Goal: Feedback & Contribution: Contribute content

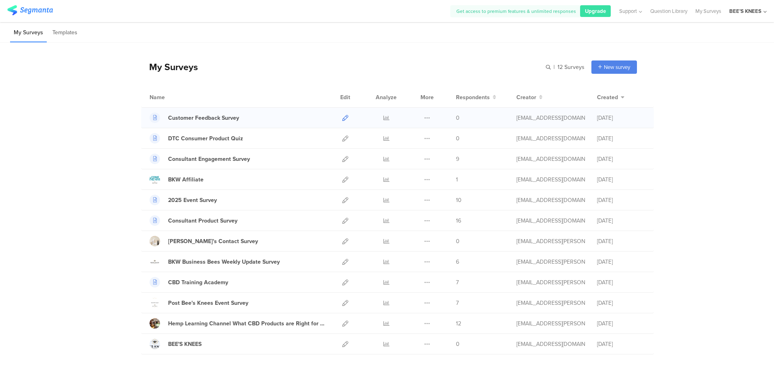
click at [344, 119] on icon at bounding box center [345, 118] width 6 height 6
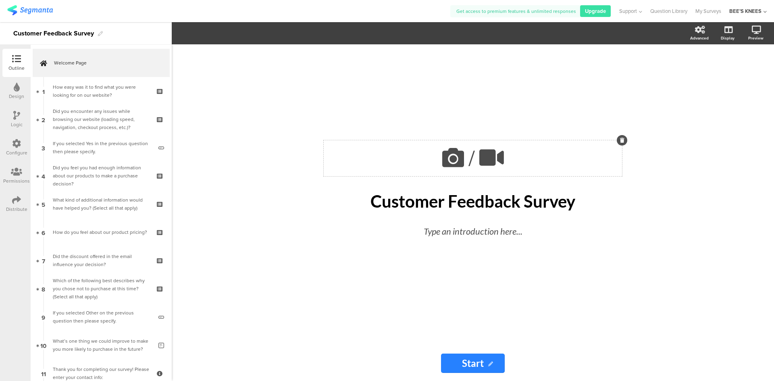
click at [449, 161] on icon at bounding box center [453, 157] width 27 height 27
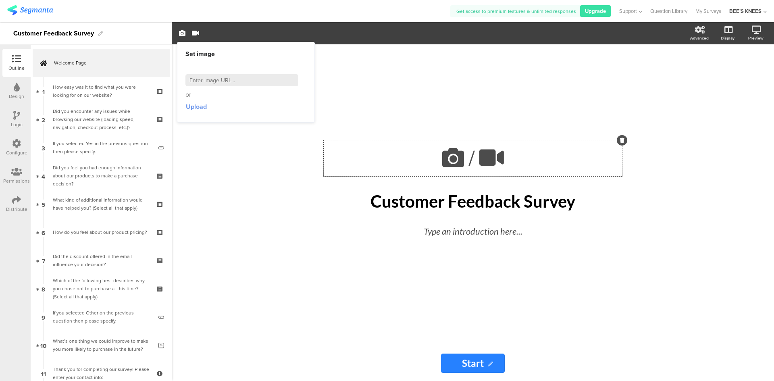
click at [200, 109] on span "Upload" at bounding box center [196, 106] width 21 height 9
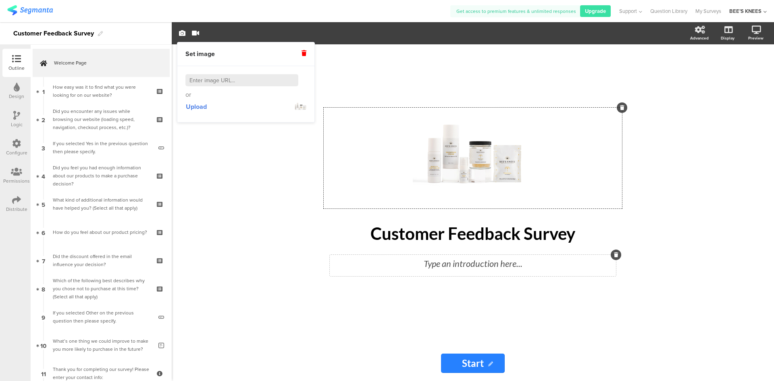
click at [472, 262] on div "Type an introduction here..." at bounding box center [473, 263] width 282 height 13
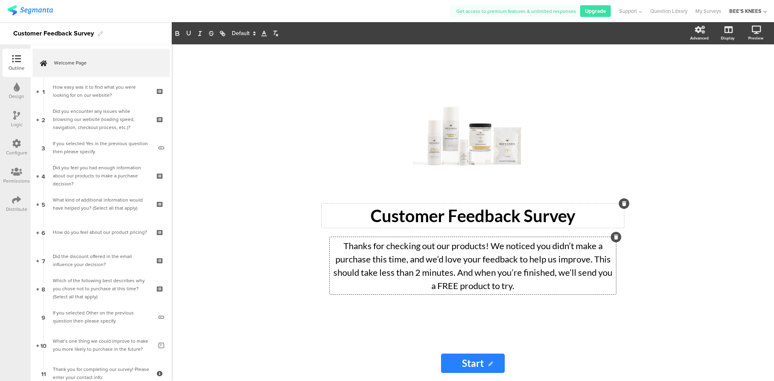
click at [371, 215] on p "Customer Feedback Survey" at bounding box center [473, 216] width 298 height 20
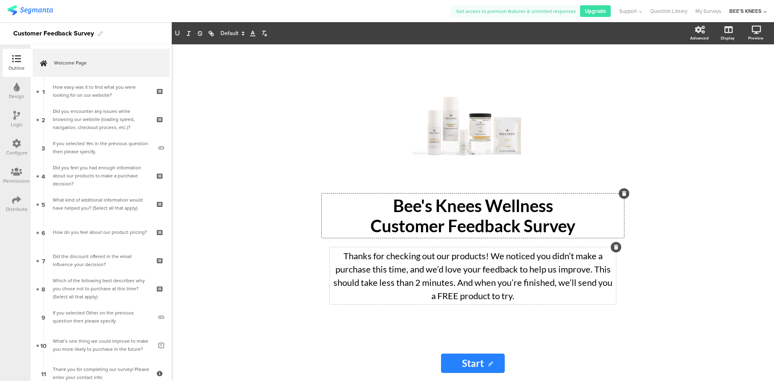
click at [379, 204] on p "Bee's Knees Wellness" at bounding box center [473, 206] width 298 height 20
click at [229, 118] on div "/ Bee's Knees Wellness Customer Feedback Survey Bee's Knees Wellness Customer F…" at bounding box center [473, 212] width 602 height 337
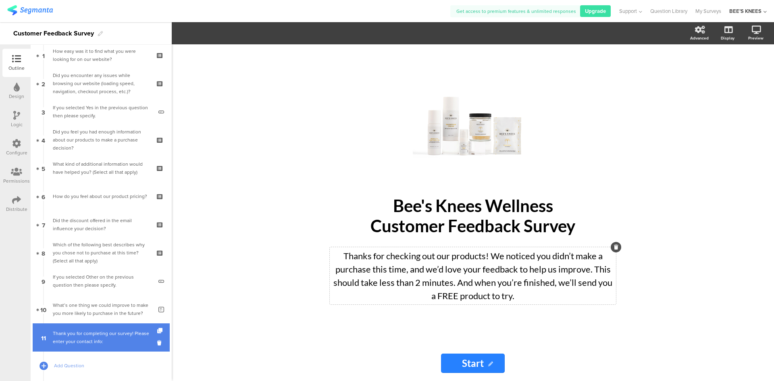
scroll to position [81, 0]
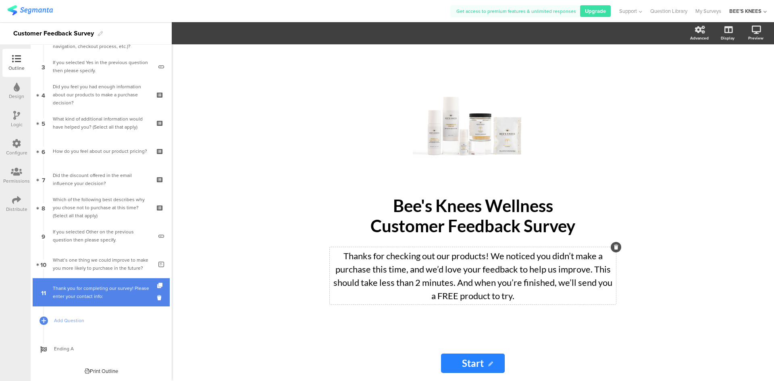
click at [108, 294] on div "Thank you for completing our survey! Please enter your contact info:" at bounding box center [101, 292] width 96 height 16
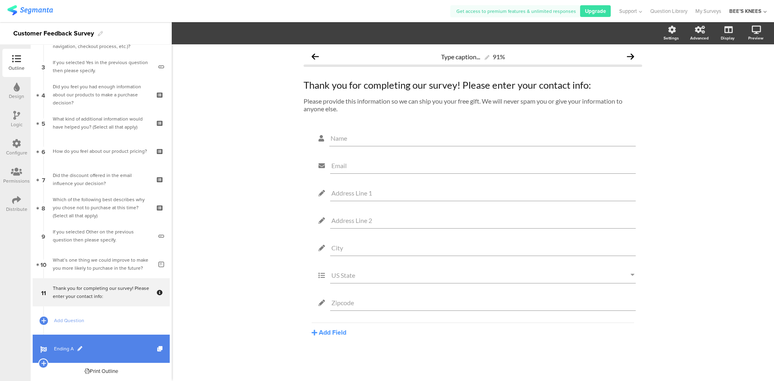
click at [100, 350] on span "Ending A" at bounding box center [105, 349] width 103 height 8
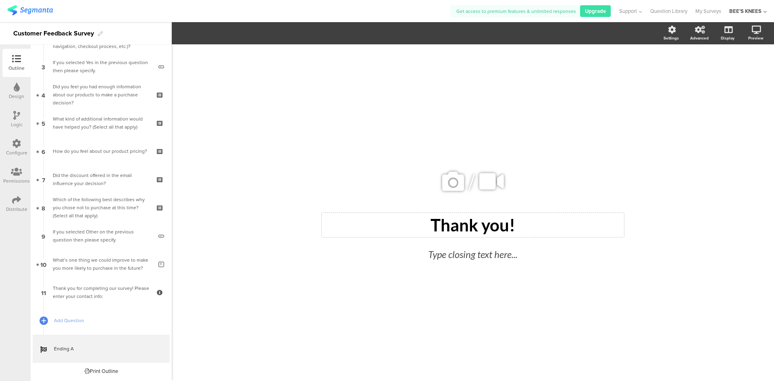
click at [534, 215] on div "Thank you!" at bounding box center [473, 225] width 298 height 20
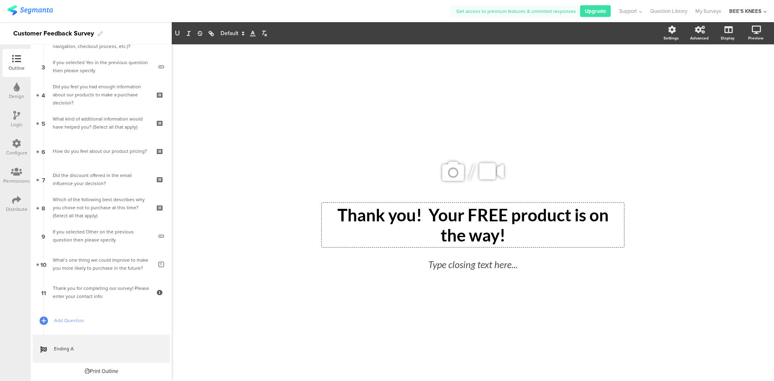
click at [272, 250] on div "/ Thank you! Your FREE product is on the way! Thank you! Your FREE product is o…" at bounding box center [473, 212] width 602 height 337
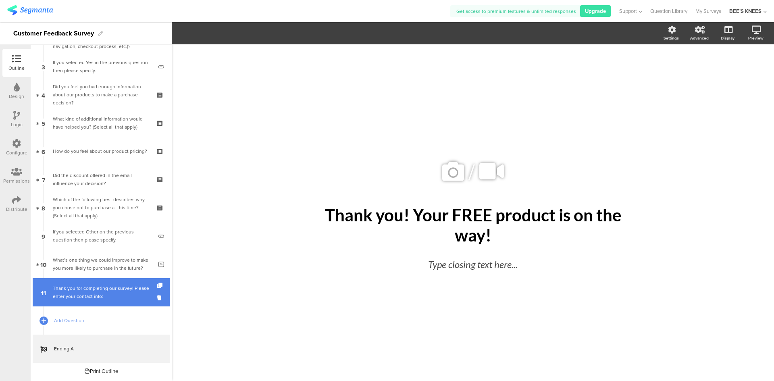
click at [93, 282] on link "11 Thank you for completing our survey! Please enter your contact info:" at bounding box center [101, 292] width 137 height 28
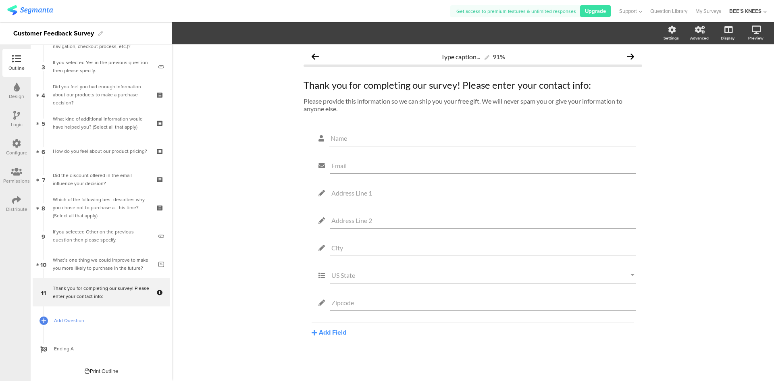
click at [67, 318] on span "Add Question" at bounding box center [105, 321] width 103 height 8
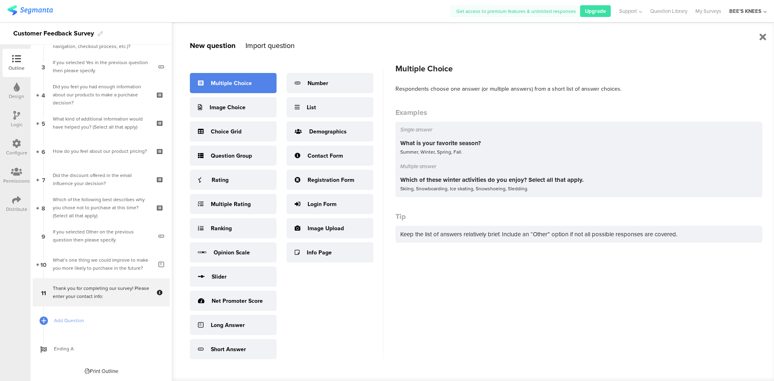
click at [232, 88] on div "Multiple Choice" at bounding box center [233, 83] width 87 height 20
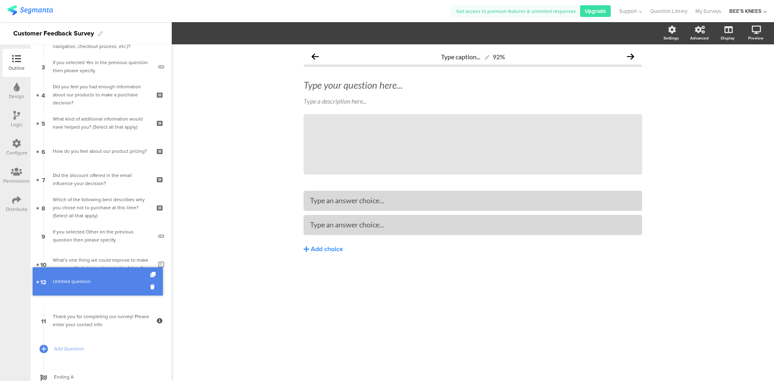
drag, startPoint x: 86, startPoint y: 323, endPoint x: 96, endPoint y: 284, distance: 40.2
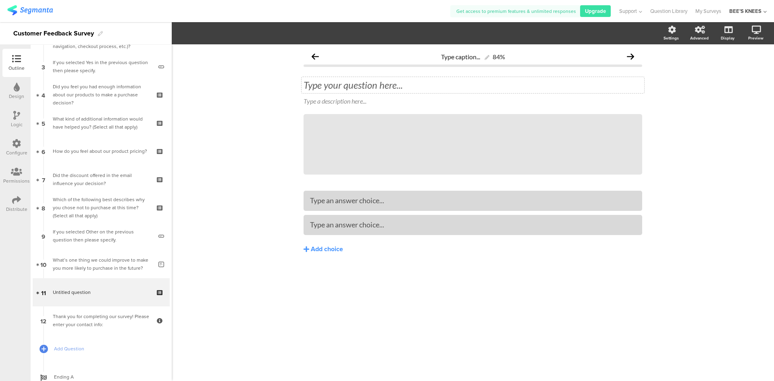
click at [373, 88] on div "Type your question here..." at bounding box center [473, 85] width 339 height 12
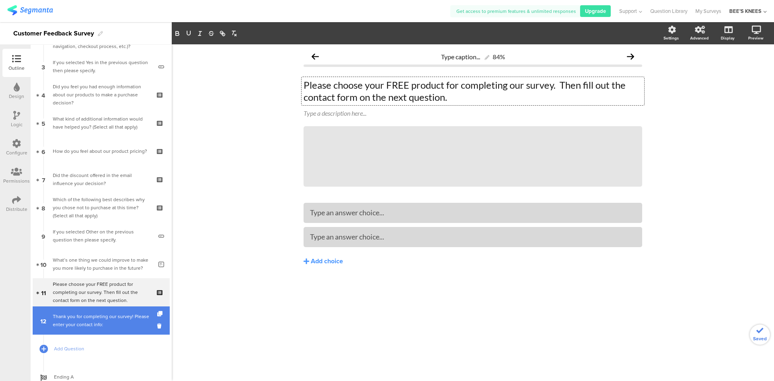
click at [67, 322] on div "Thank you for completing our survey! Please enter your contact info:" at bounding box center [101, 321] width 96 height 16
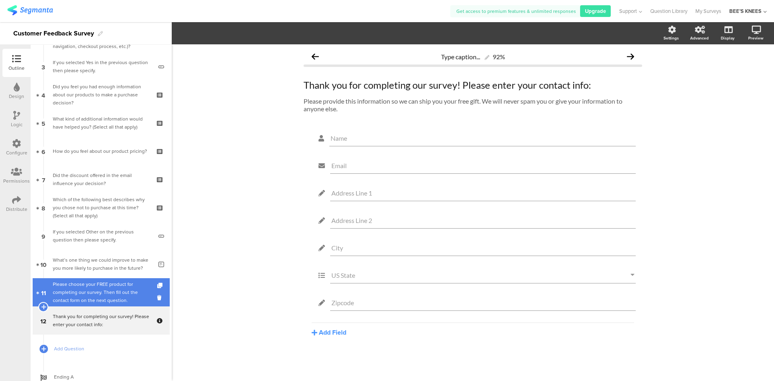
click at [90, 301] on div "Please choose your FREE product for completing our survey. Then fill out the co…" at bounding box center [101, 292] width 96 height 24
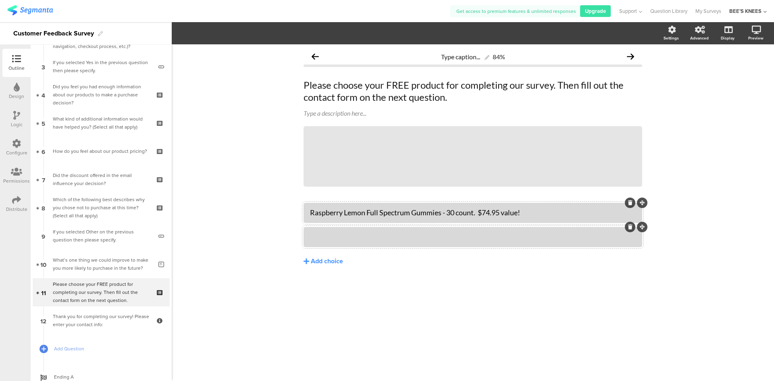
click at [412, 212] on div "Raspberry Lemon Full Spectrum Gummies - 30 count. $74.95 value!" at bounding box center [473, 212] width 326 height 9
click at [313, 236] on div "Muscle & Joint Roll-on" at bounding box center [473, 236] width 326 height 9
click at [444, 235] on div "Broad Spectrum Muscle & Joint Roll-on" at bounding box center [473, 236] width 326 height 9
click at [290, 308] on div "Type caption... 84% Please choose your FREE product for completing our survey. …" at bounding box center [473, 212] width 602 height 337
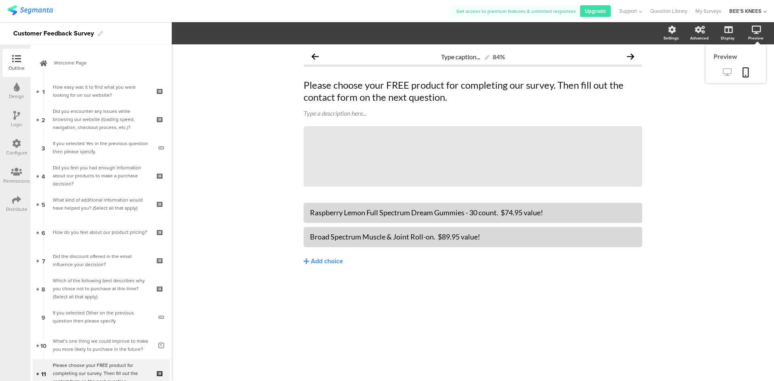
click at [730, 71] on icon at bounding box center [727, 72] width 8 height 8
click at [37, 10] on img at bounding box center [30, 10] width 46 height 10
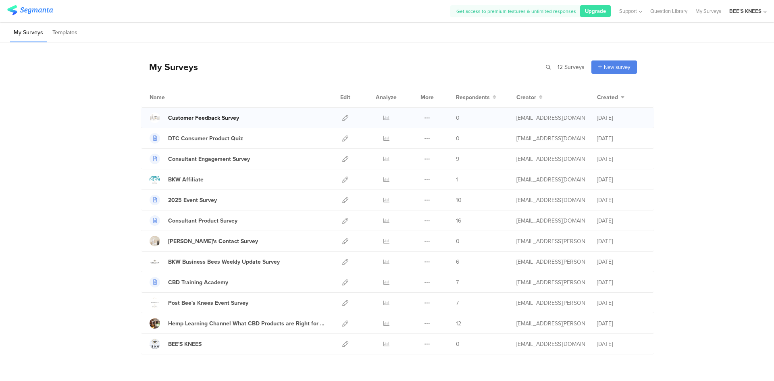
click at [215, 119] on div "Customer Feedback Survey" at bounding box center [203, 118] width 71 height 8
click at [198, 120] on div "Customer Feedback Survey" at bounding box center [203, 118] width 71 height 8
click at [425, 118] on icon at bounding box center [427, 118] width 6 height 6
click at [212, 117] on div "Customer Feedback Survey" at bounding box center [203, 118] width 71 height 8
click at [193, 160] on div "Consultant Engagement Survey" at bounding box center [209, 159] width 82 height 8
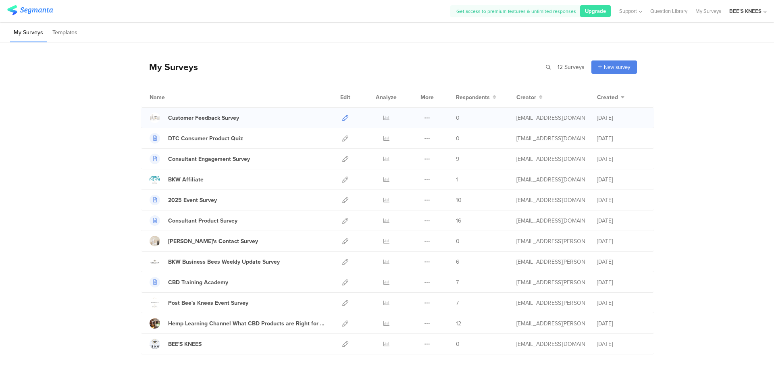
click at [342, 117] on icon at bounding box center [345, 118] width 6 height 6
drag, startPoint x: 167, startPoint y: 120, endPoint x: 90, endPoint y: 108, distance: 77.8
click at [91, 108] on div "My Surveys | 12 Surveys New survey Start from scratch Choose from templates Nam…" at bounding box center [387, 205] width 774 height 324
click at [384, 118] on icon at bounding box center [387, 118] width 6 height 6
click at [424, 119] on icon at bounding box center [427, 118] width 6 height 6
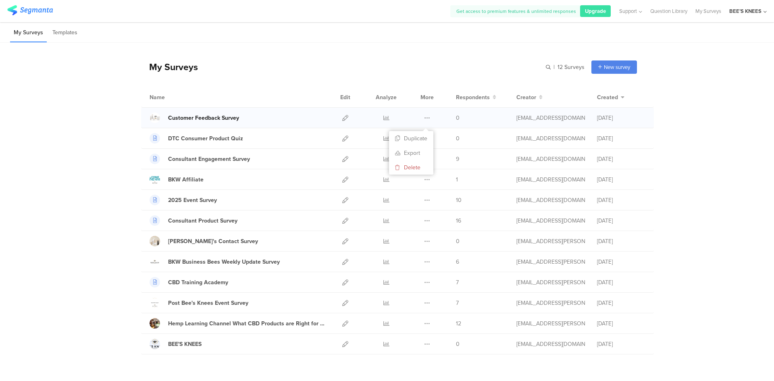
click at [202, 116] on div "Customer Feedback Survey" at bounding box center [203, 118] width 71 height 8
click at [342, 119] on icon at bounding box center [345, 118] width 6 height 6
click at [379, 114] on div at bounding box center [386, 118] width 24 height 20
click at [384, 116] on icon at bounding box center [387, 118] width 6 height 6
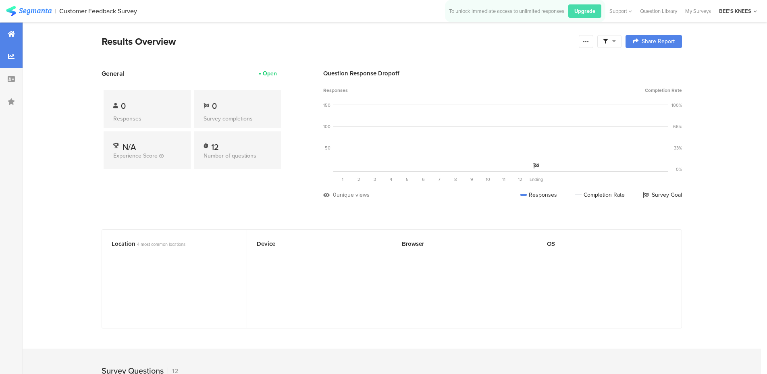
click at [7, 62] on div at bounding box center [11, 56] width 23 height 23
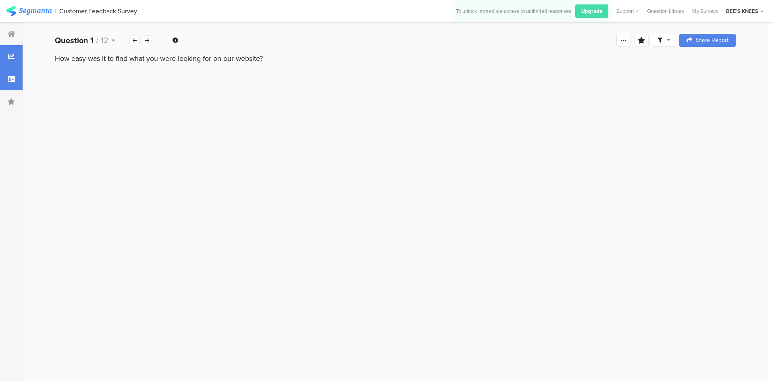
click at [11, 71] on div at bounding box center [11, 79] width 23 height 23
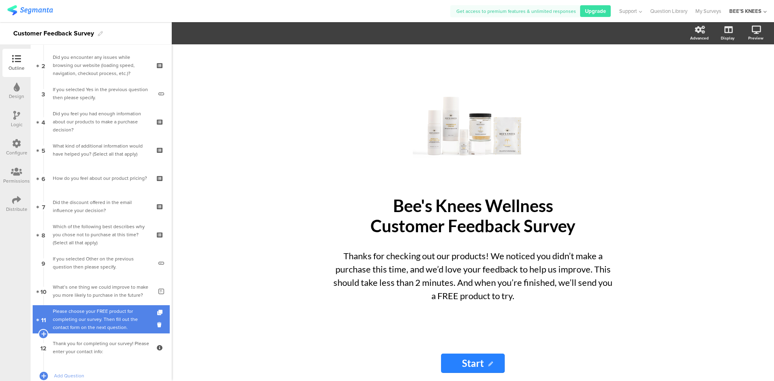
scroll to position [109, 0]
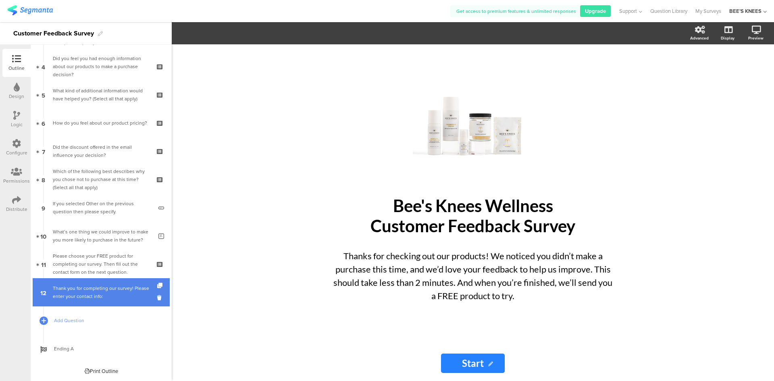
click at [94, 292] on div "Thank you for completing our survey! Please enter your contact info:" at bounding box center [101, 292] width 96 height 16
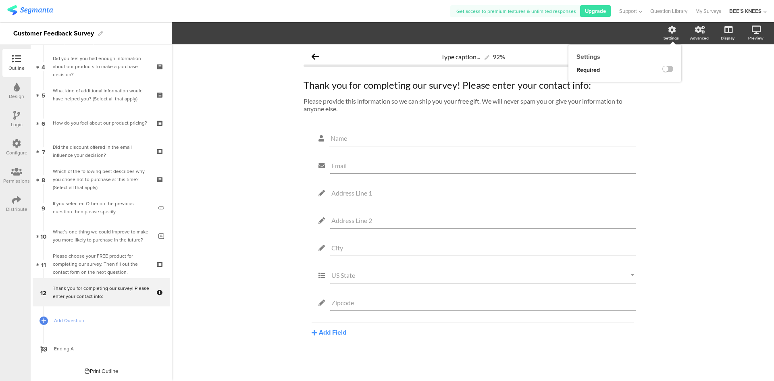
click at [667, 31] on div "Settings" at bounding box center [675, 33] width 28 height 20
click at [394, 194] on input "Address Line 1" at bounding box center [482, 193] width 303 height 8
type input "Address"
click at [385, 219] on input "Address Line 2" at bounding box center [482, 221] width 303 height 8
click at [624, 213] on div at bounding box center [625, 211] width 10 height 10
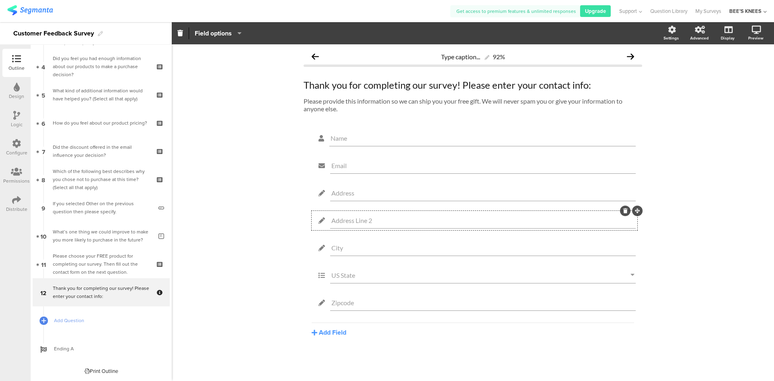
click at [627, 211] on icon at bounding box center [625, 210] width 4 height 5
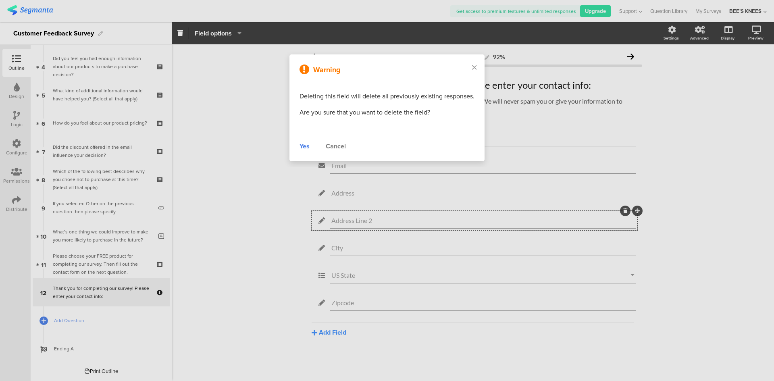
click at [303, 149] on div "Yes" at bounding box center [305, 147] width 10 height 10
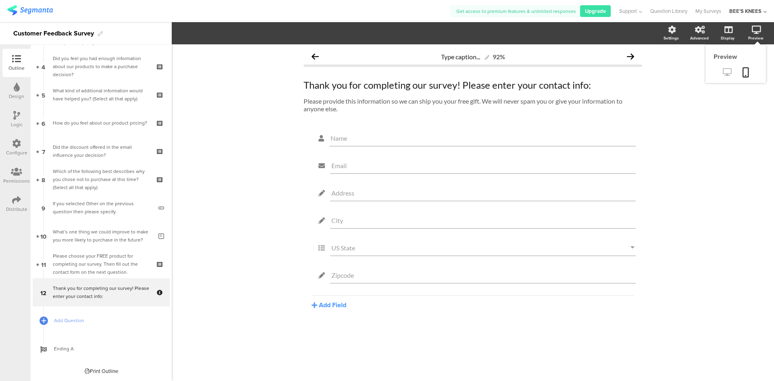
click at [727, 69] on icon at bounding box center [727, 72] width 8 height 8
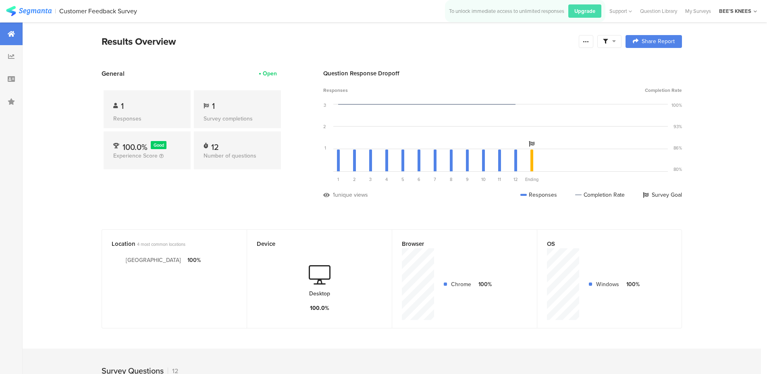
click at [152, 98] on div "1 Responses" at bounding box center [147, 109] width 87 height 38
click at [13, 59] on icon at bounding box center [11, 56] width 6 height 6
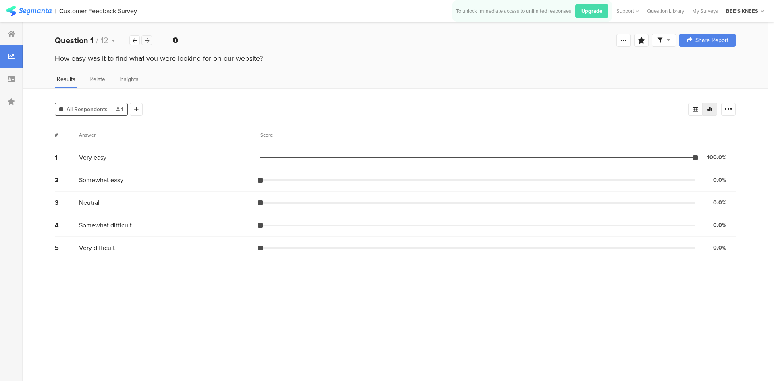
click at [146, 41] on icon at bounding box center [147, 40] width 4 height 5
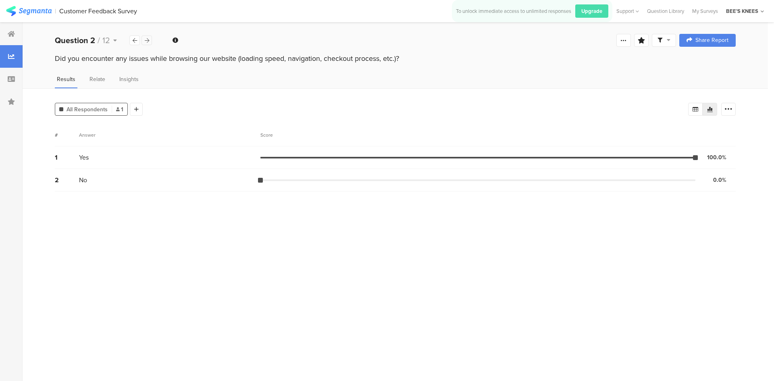
click at [146, 41] on icon at bounding box center [147, 40] width 4 height 5
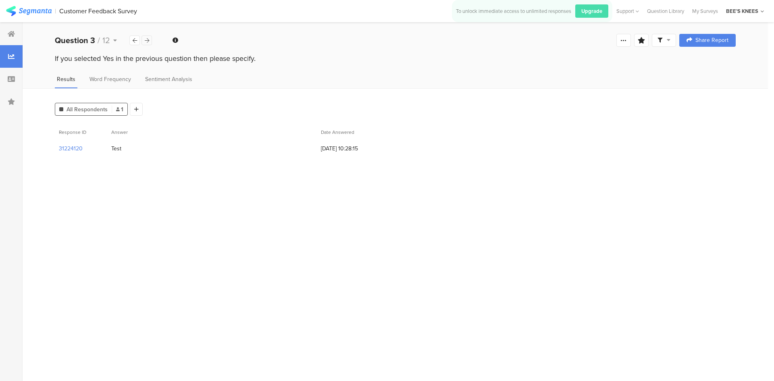
click at [146, 41] on icon at bounding box center [147, 40] width 4 height 5
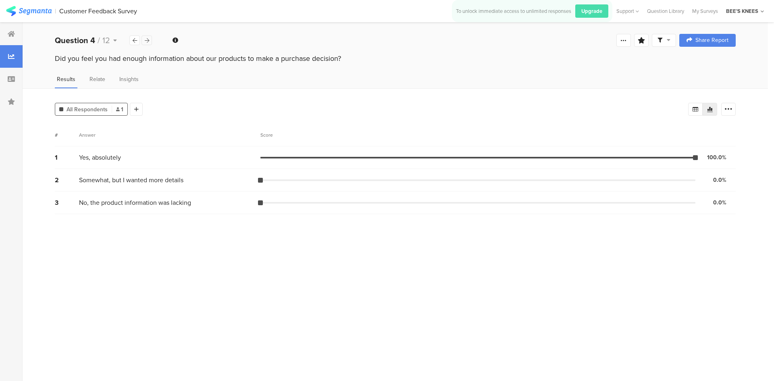
click at [146, 41] on icon at bounding box center [147, 40] width 4 height 5
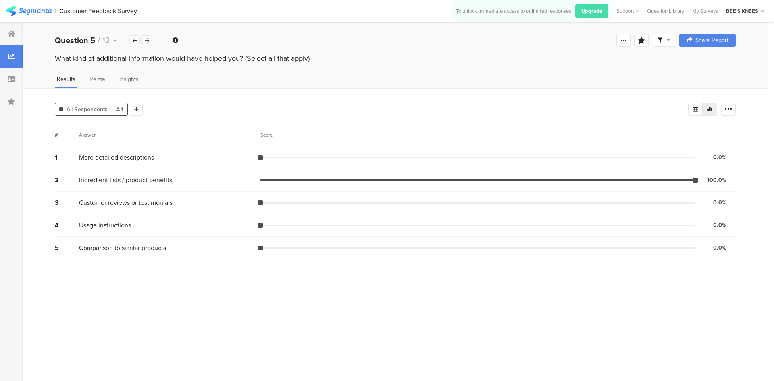
click at [146, 41] on icon at bounding box center [147, 40] width 4 height 5
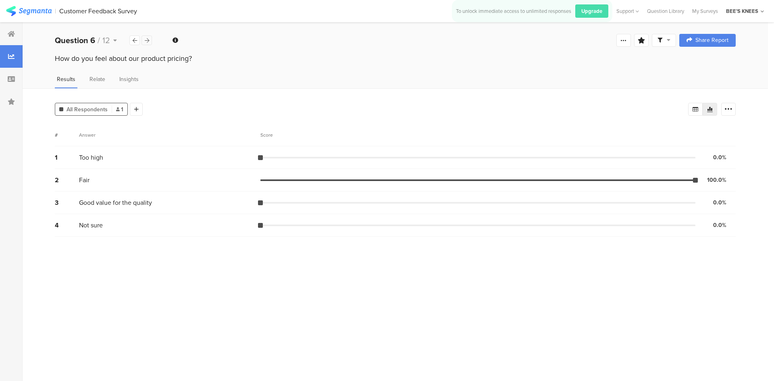
click at [146, 41] on icon at bounding box center [147, 40] width 4 height 5
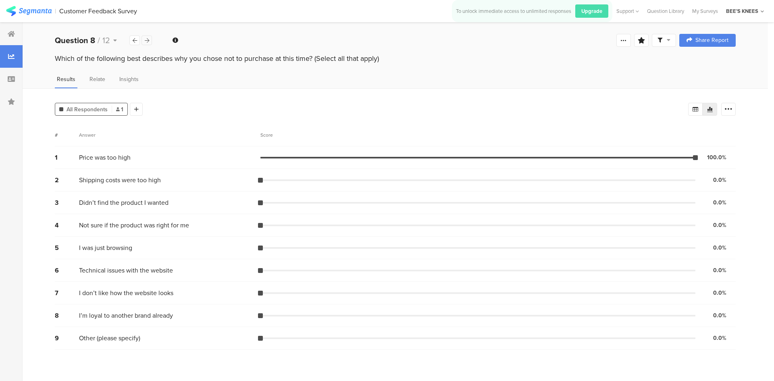
click at [146, 41] on icon at bounding box center [147, 40] width 4 height 5
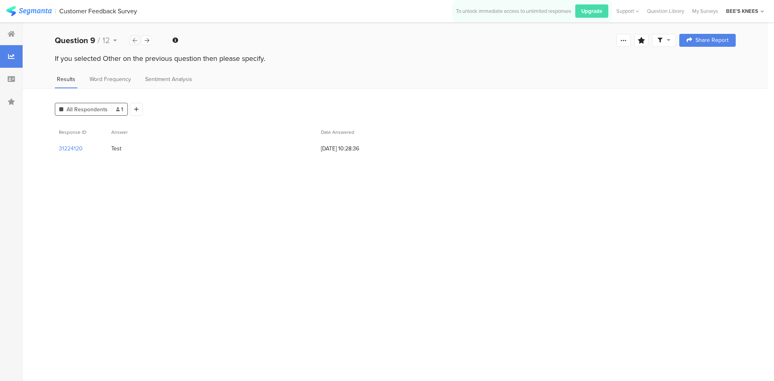
click at [130, 38] on div at bounding box center [134, 40] width 10 height 10
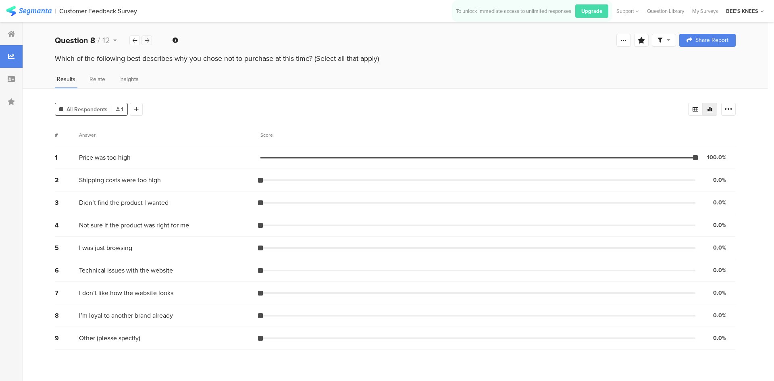
click at [150, 39] on div at bounding box center [147, 40] width 10 height 10
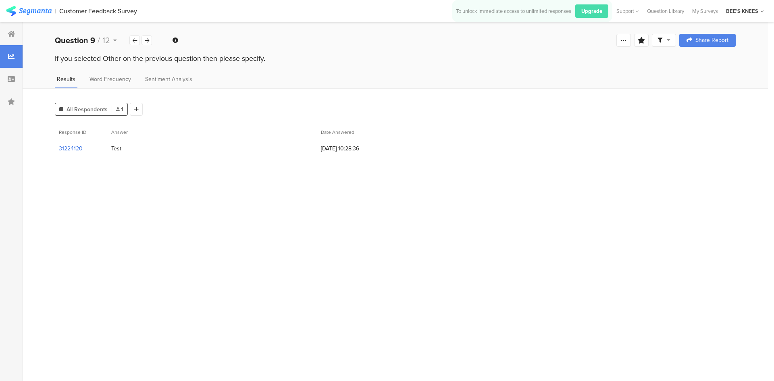
click at [73, 148] on section "31224120" at bounding box center [71, 148] width 24 height 8
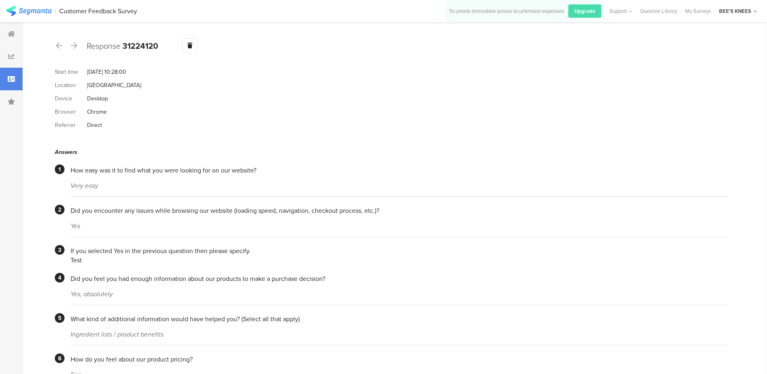
click at [61, 45] on icon at bounding box center [59, 45] width 6 height 7
click at [15, 52] on div at bounding box center [11, 56] width 23 height 23
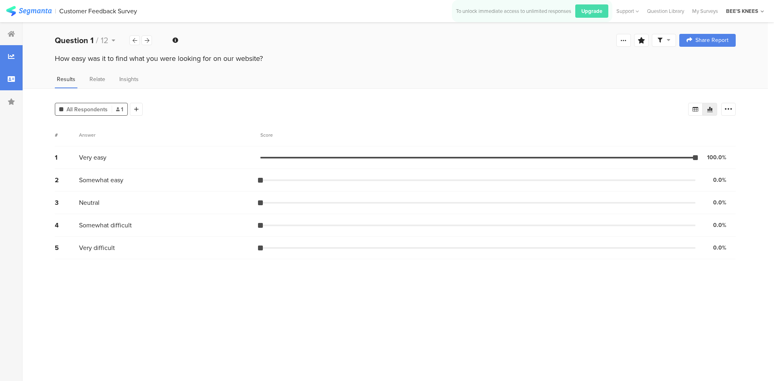
click at [8, 78] on icon at bounding box center [11, 79] width 7 height 6
